Goal: Find specific page/section: Find specific page/section

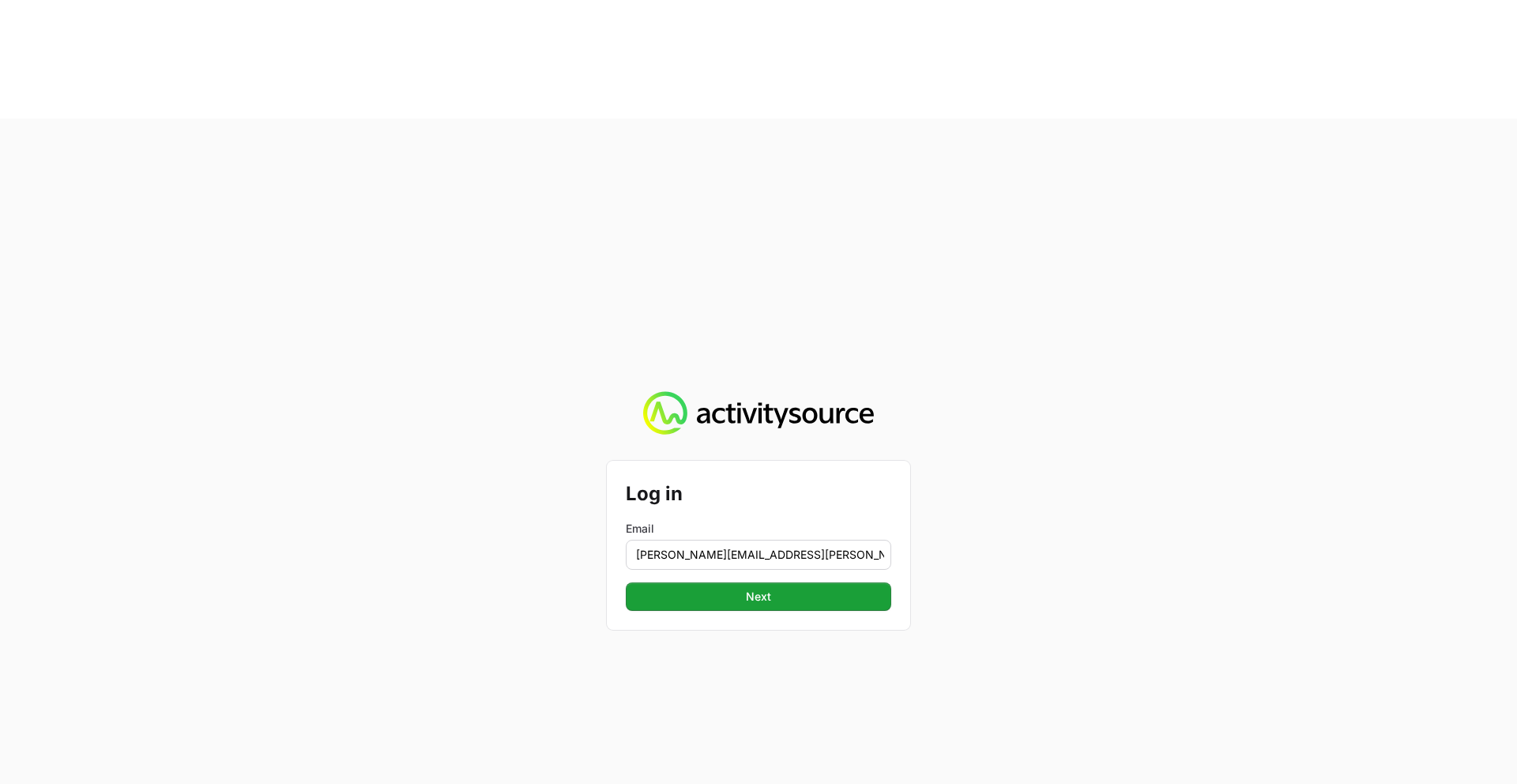
type input "[PERSON_NAME][EMAIL_ADDRESS][PERSON_NAME][DOMAIN_NAME]"
click at [626, 582] on button "Next" at bounding box center [758, 597] width 266 height 28
click at [713, 582] on button "Next" at bounding box center [758, 597] width 266 height 28
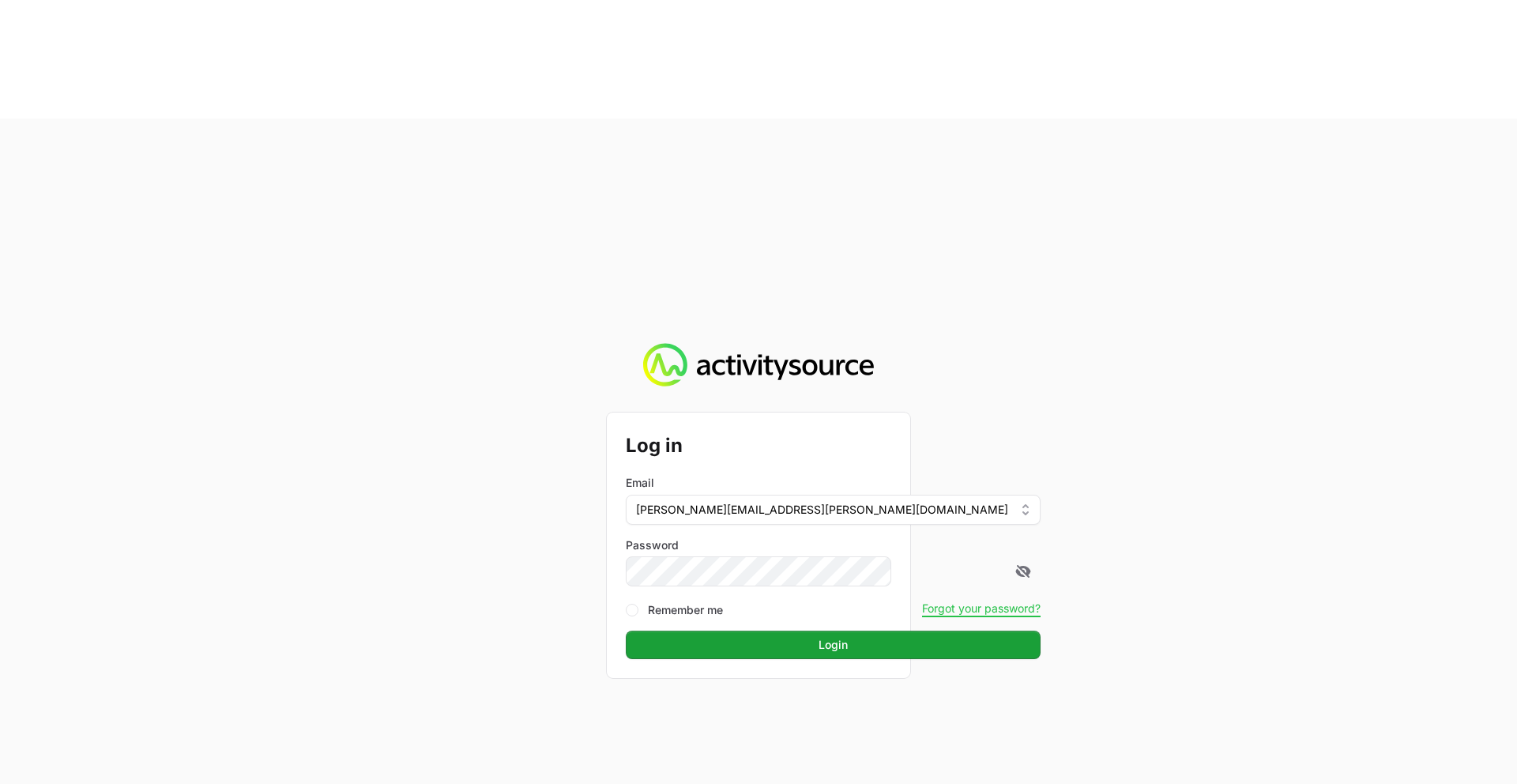
click at [626, 631] on button "Login" at bounding box center [834, 645] width 415 height 28
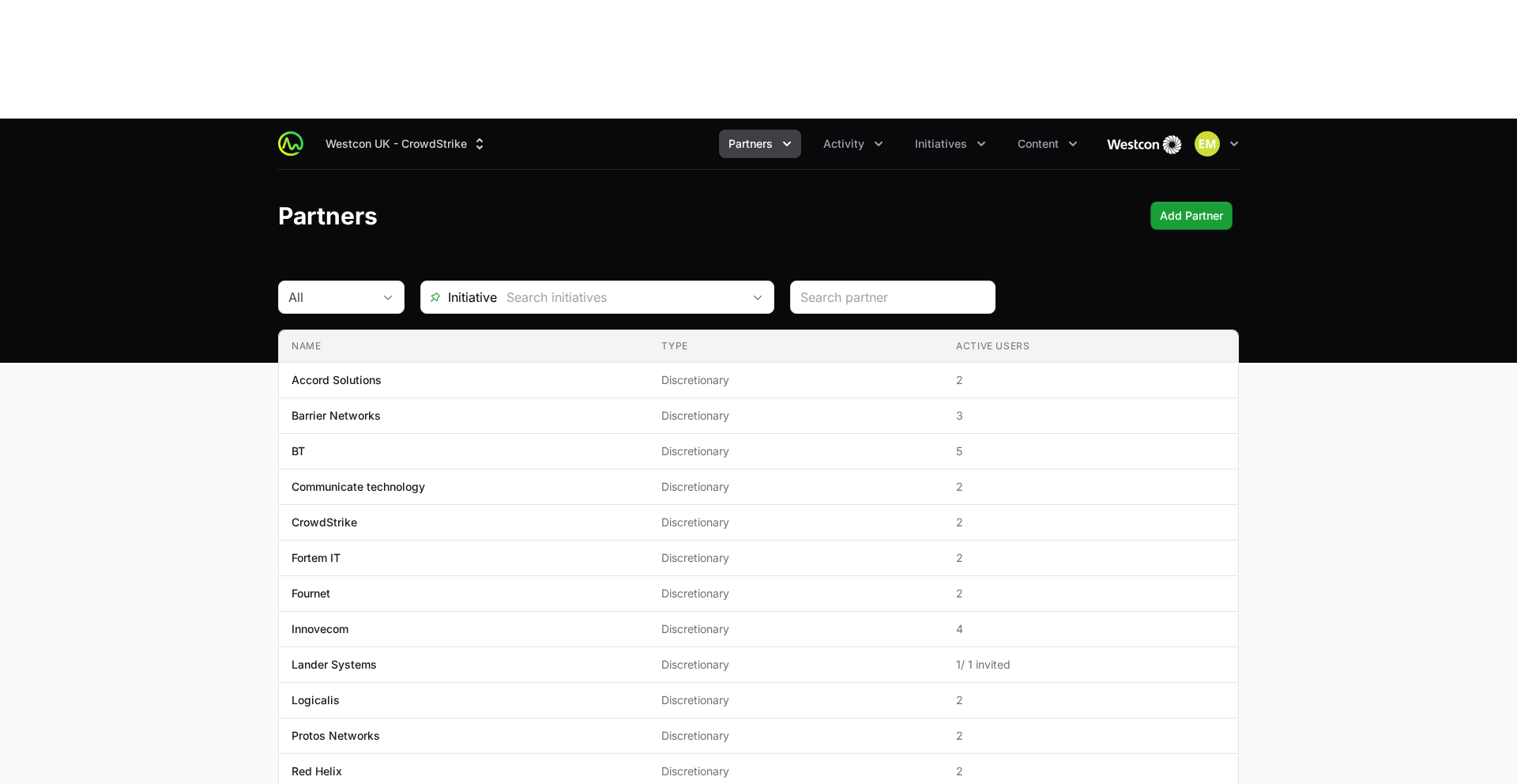
click at [786, 136] on icon "Partners menu" at bounding box center [787, 143] width 16 height 16
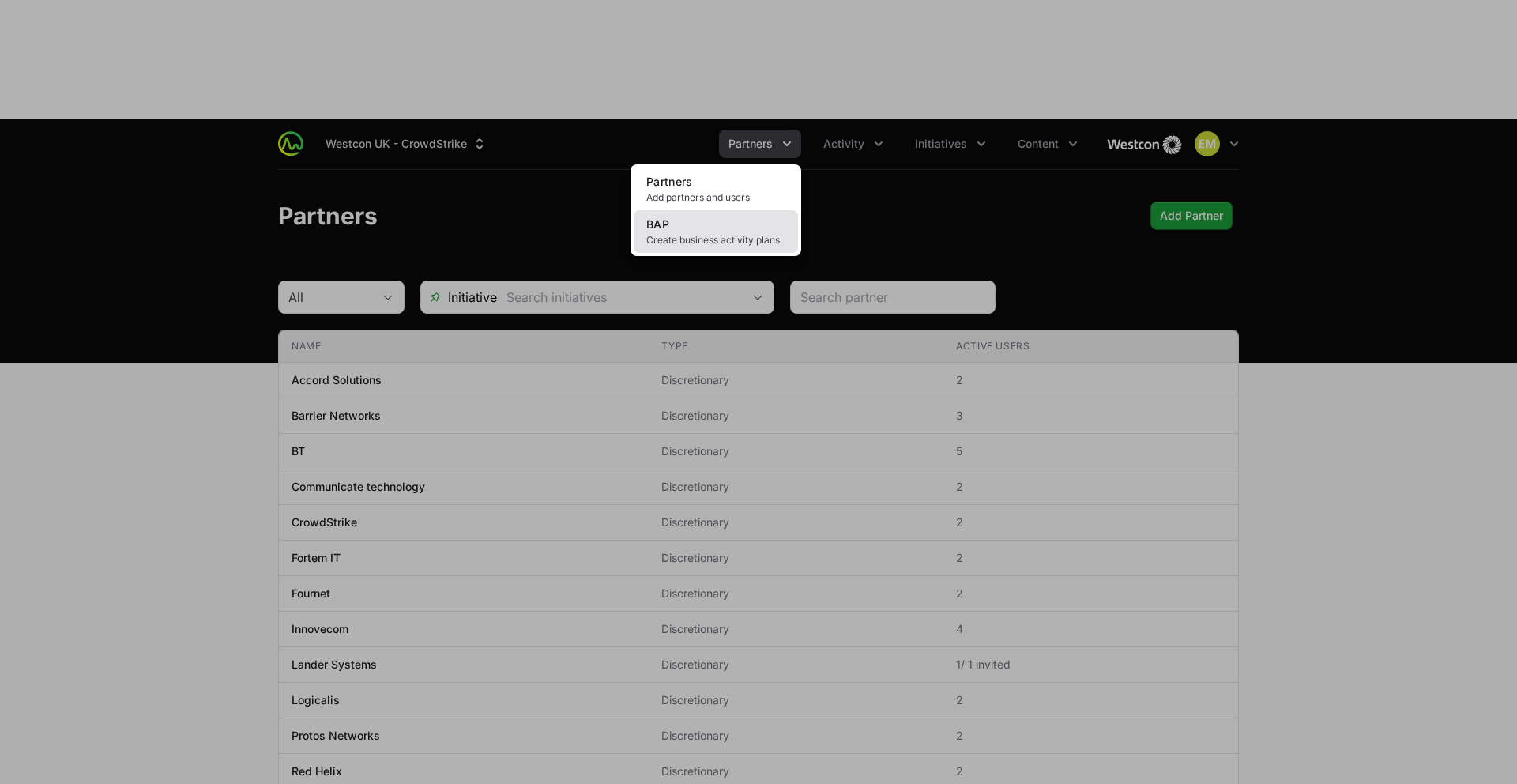
click at [735, 210] on link "BAP Create business activity plans" at bounding box center [715, 231] width 164 height 42
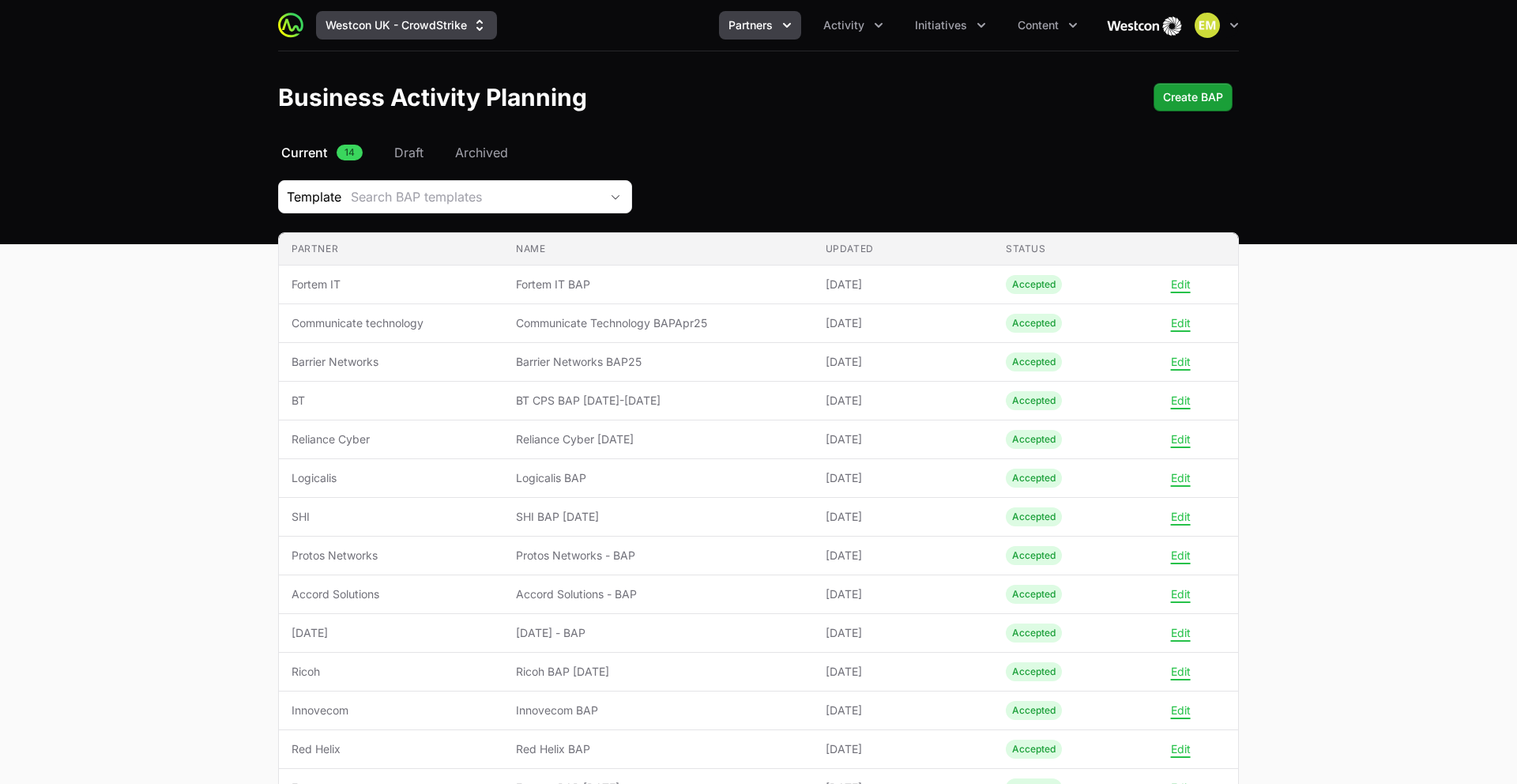
click at [449, 37] on button "Westcon UK - CrowdStrike" at bounding box center [406, 25] width 181 height 28
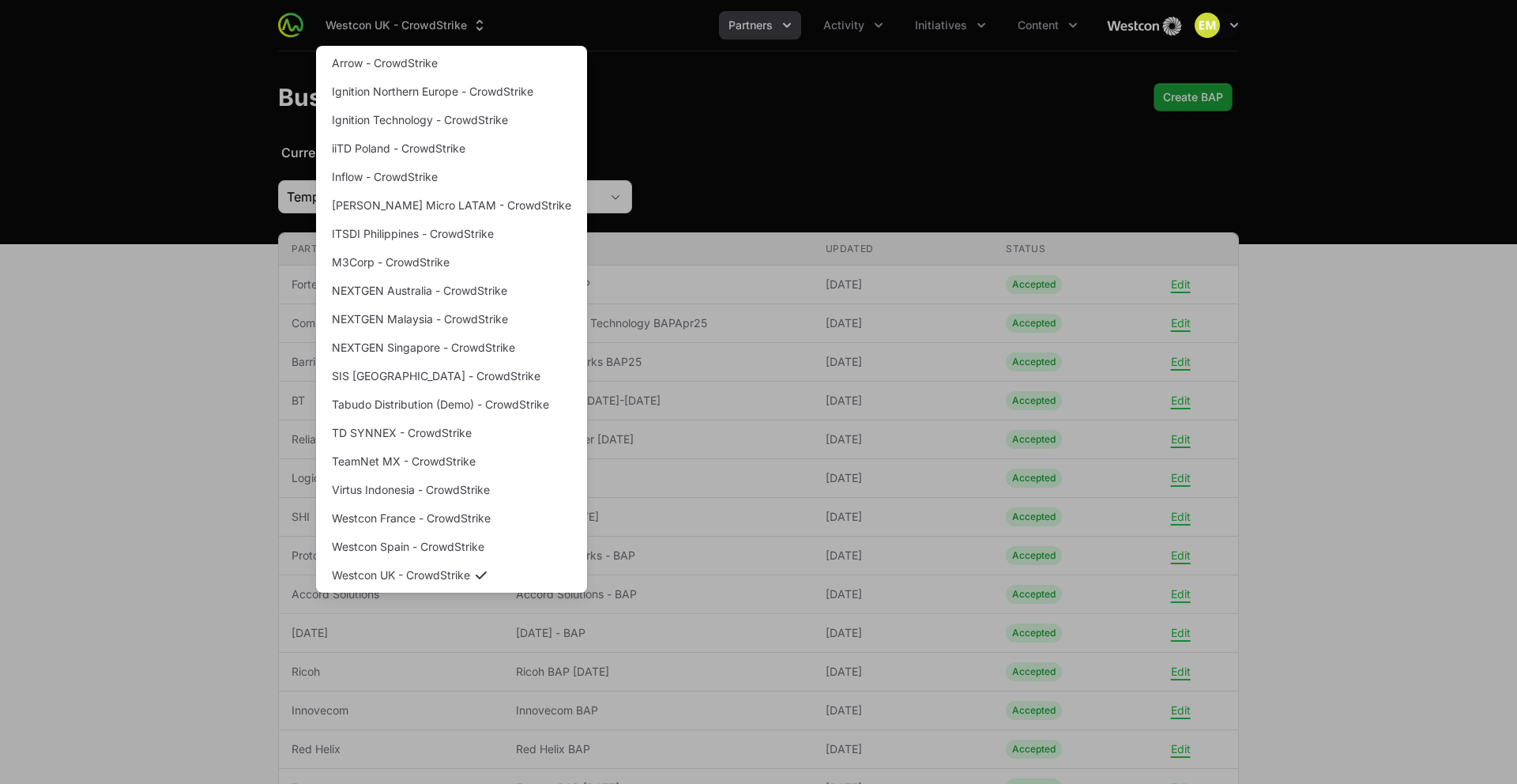
click at [687, 128] on div "Supplier switch menu" at bounding box center [758, 392] width 1517 height 784
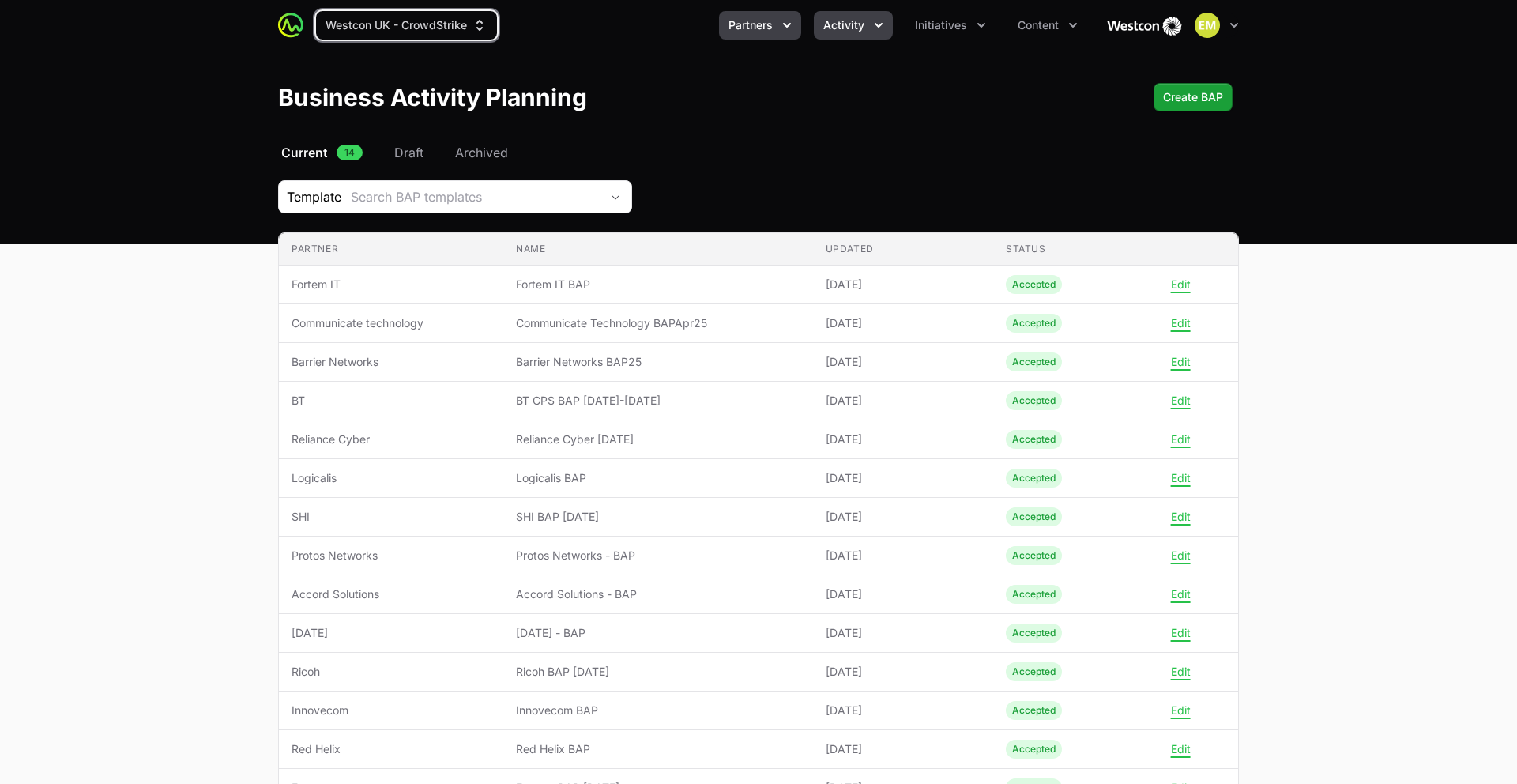
click at [828, 17] on span "Activity" at bounding box center [844, 25] width 41 height 16
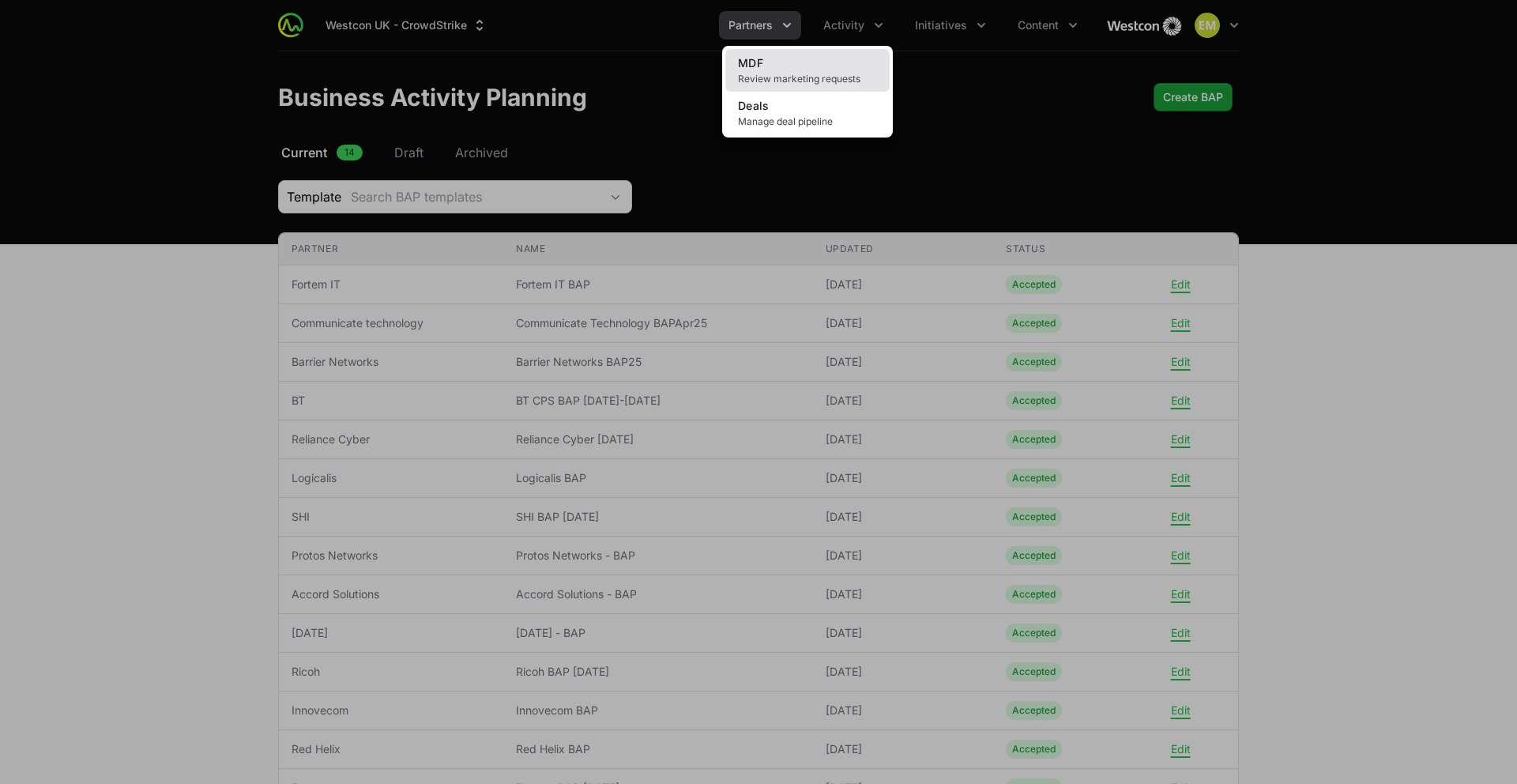
click at [811, 83] on span "Review marketing requests" at bounding box center [808, 78] width 139 height 12
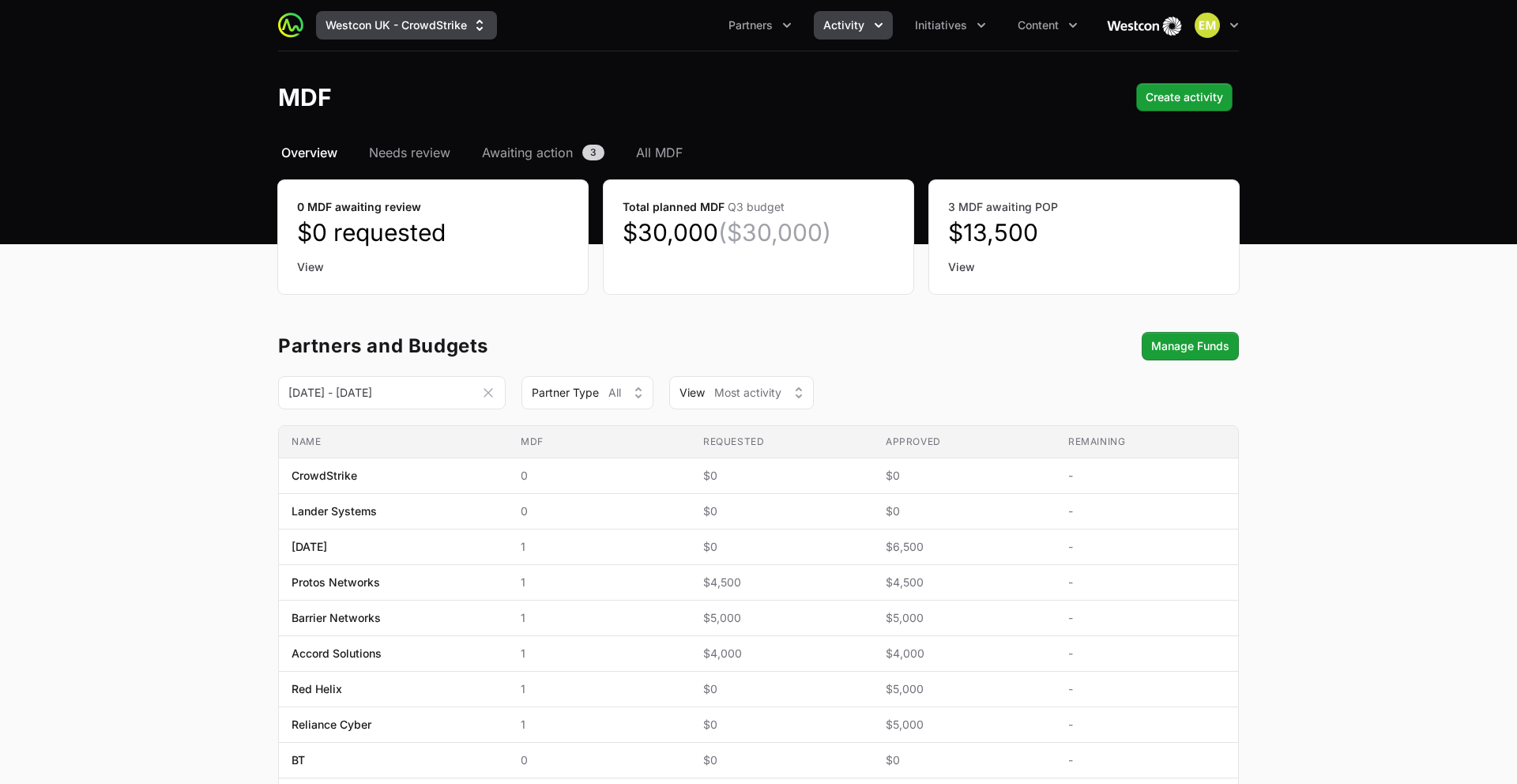
click at [405, 32] on button "Westcon UK - CrowdStrike" at bounding box center [406, 25] width 181 height 28
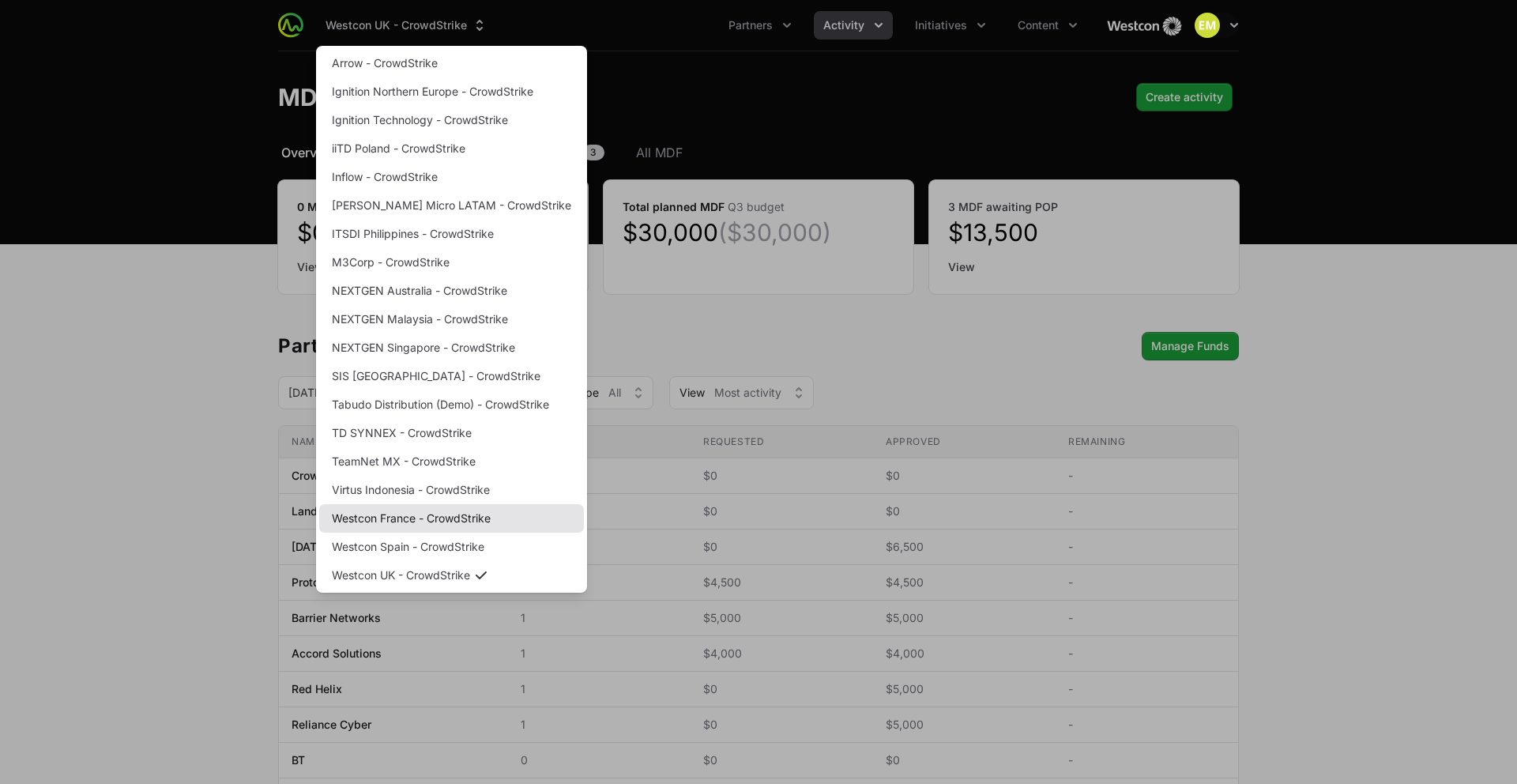
click at [404, 512] on link "Westcon France - CrowdStrike" at bounding box center [452, 518] width 265 height 28
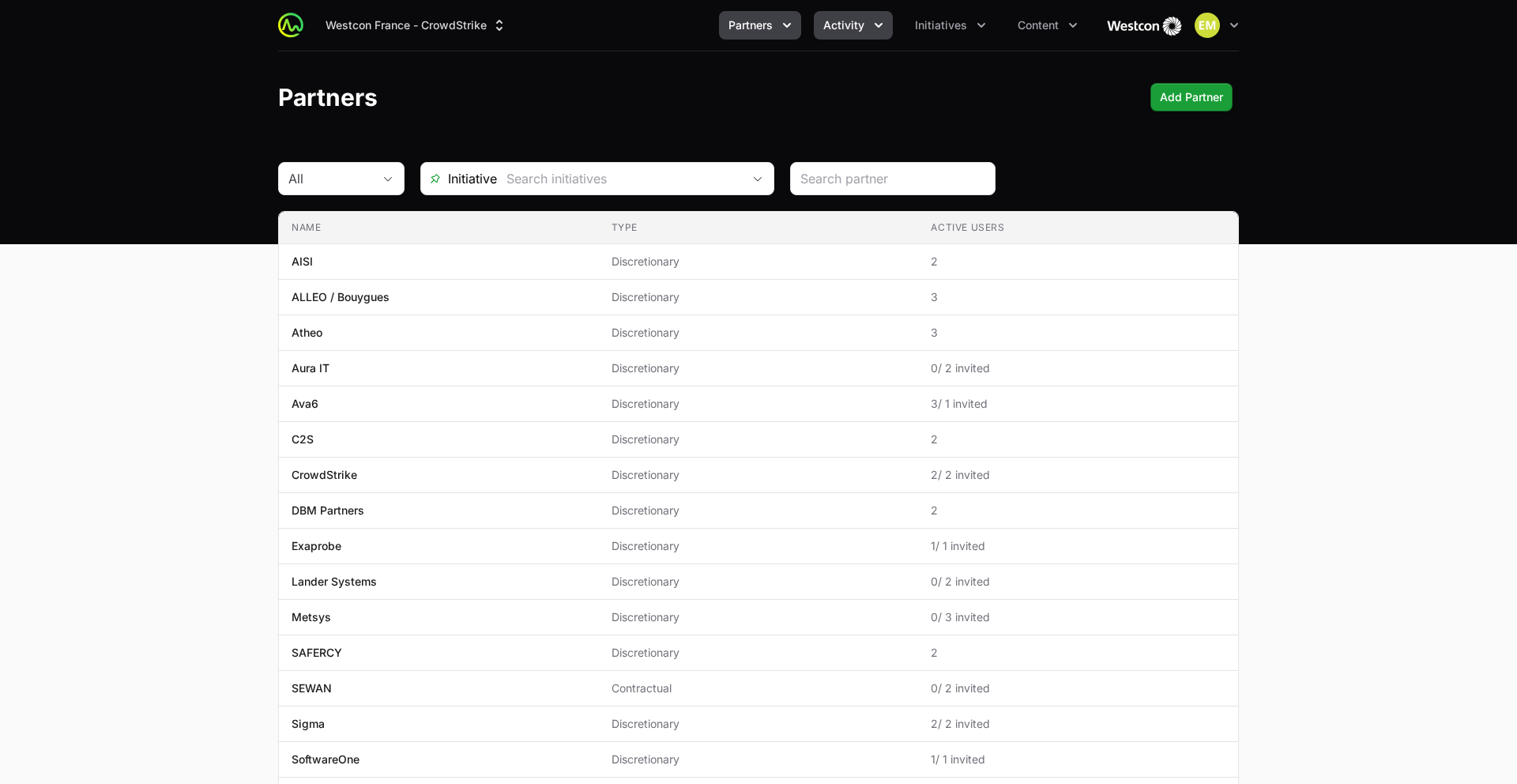
click at [868, 34] on button "Activity" at bounding box center [854, 25] width 79 height 28
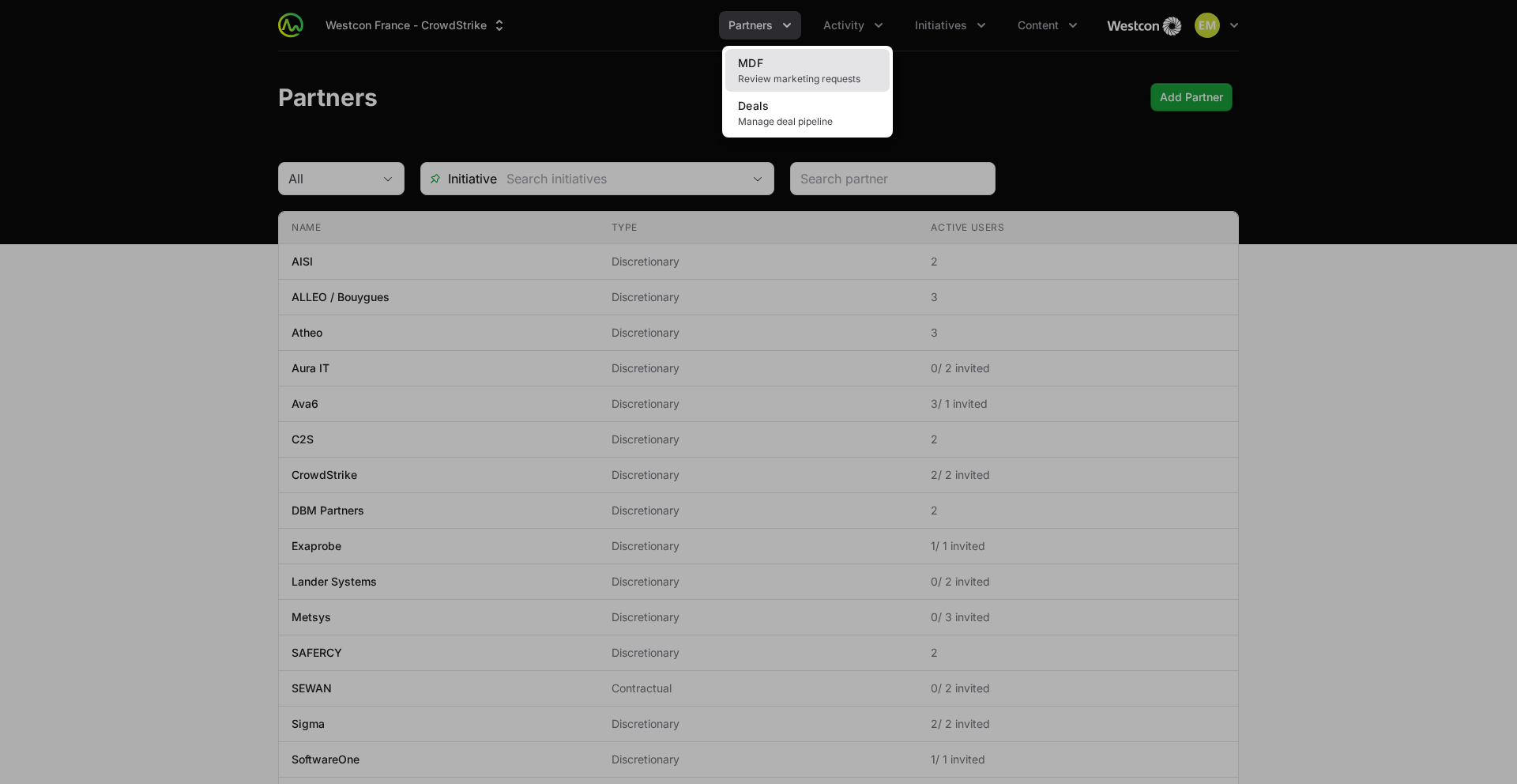
click at [820, 56] on link "MDF Review marketing requests" at bounding box center [807, 70] width 164 height 42
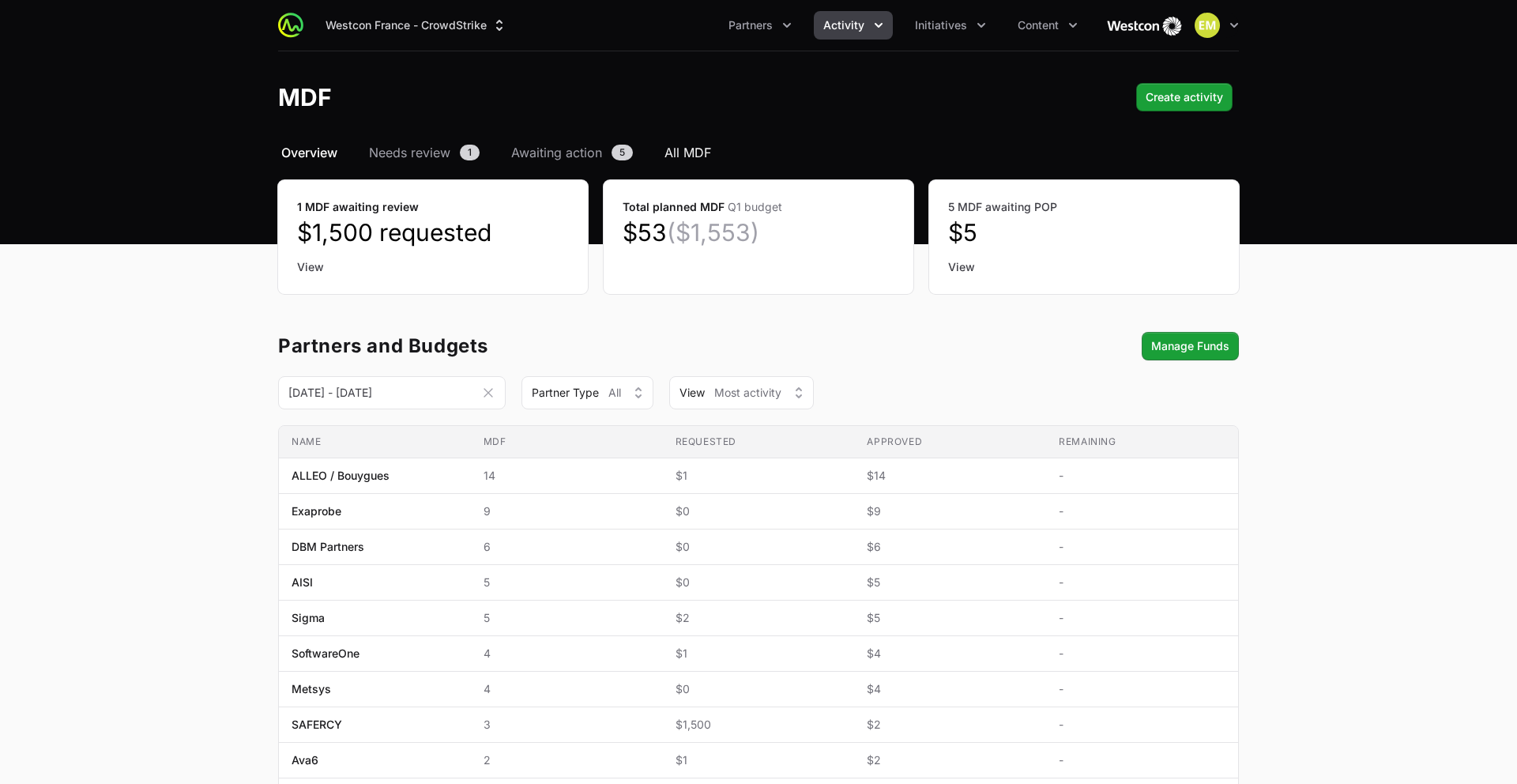
click at [699, 158] on span "All MDF" at bounding box center [688, 152] width 47 height 19
